Goal: Navigation & Orientation: Find specific page/section

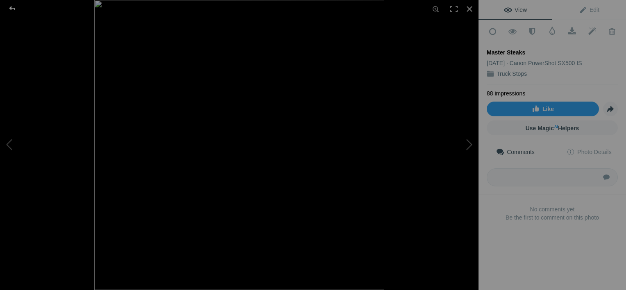
click at [11, 7] on div at bounding box center [13, 8] width 30 height 16
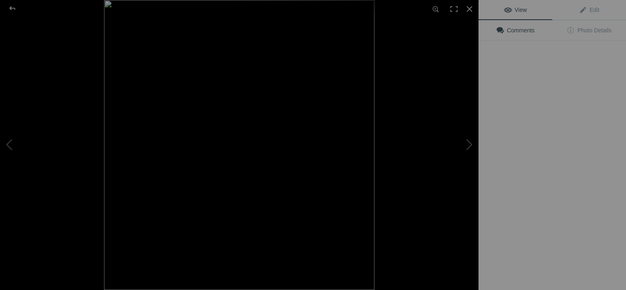
click at [238, 126] on img at bounding box center [239, 145] width 270 height 290
